Goal: Task Accomplishment & Management: Complete application form

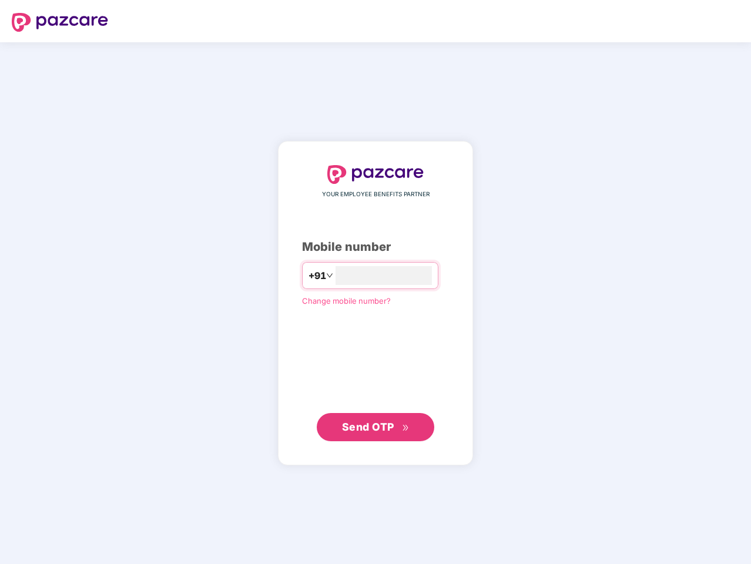
click at [375, 282] on input "number" at bounding box center [383, 275] width 96 height 19
click at [60, 22] on img at bounding box center [60, 22] width 96 height 19
click at [375, 427] on span "Send OTP" at bounding box center [368, 426] width 52 height 12
